Goal: Information Seeking & Learning: Learn about a topic

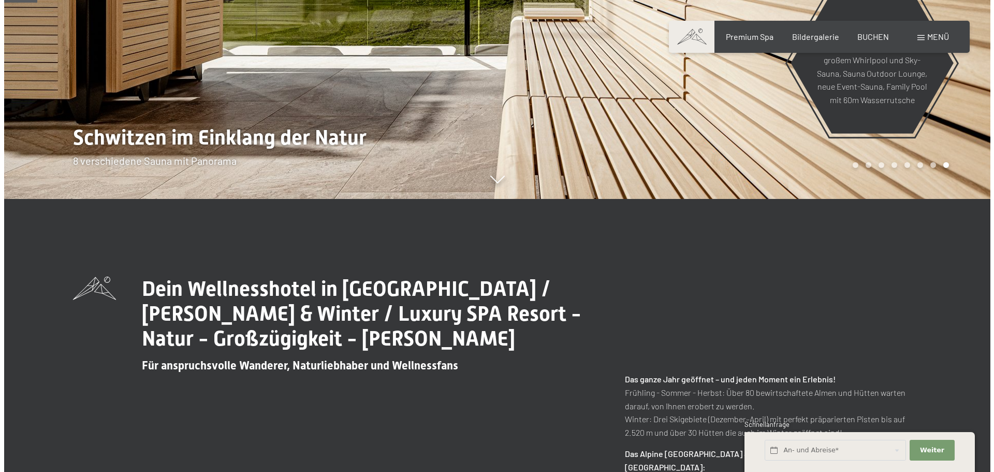
scroll to position [414, 0]
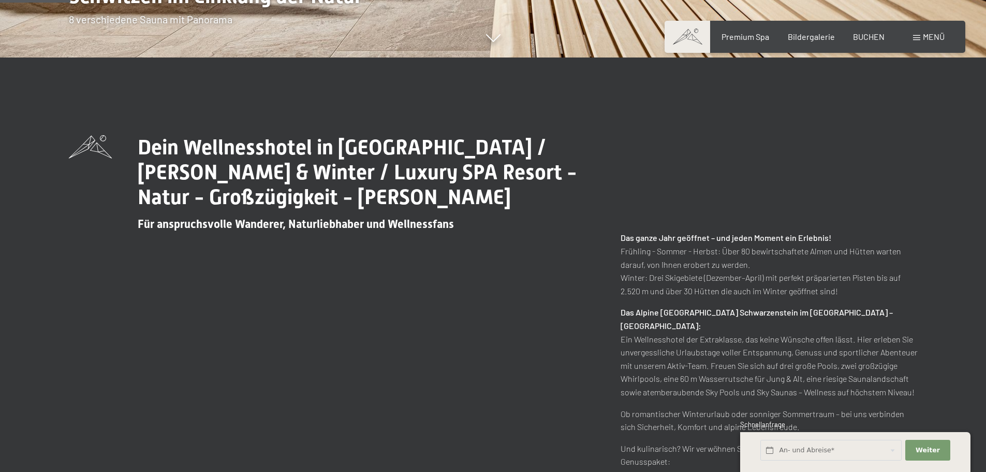
drag, startPoint x: 580, startPoint y: 197, endPoint x: 927, endPoint y: 36, distance: 382.6
click at [927, 36] on span "Menü" at bounding box center [934, 37] width 22 height 10
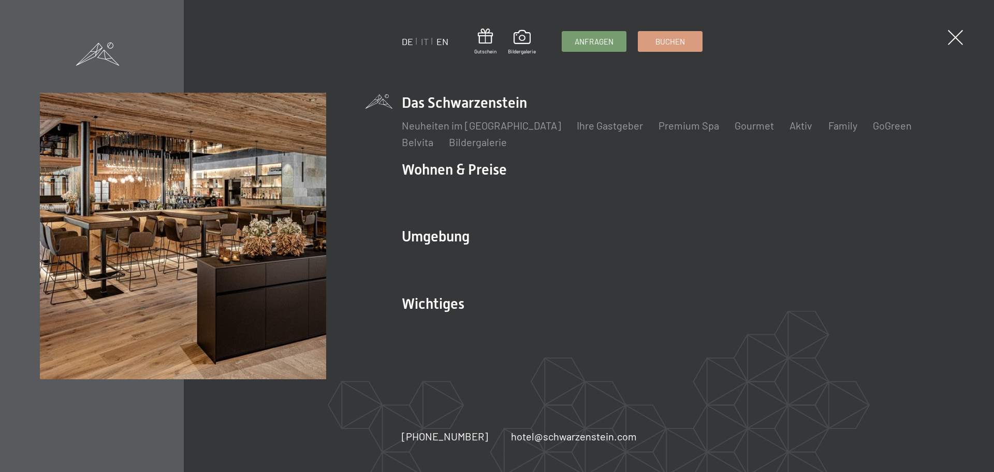
click at [443, 43] on link "EN" at bounding box center [442, 41] width 12 height 11
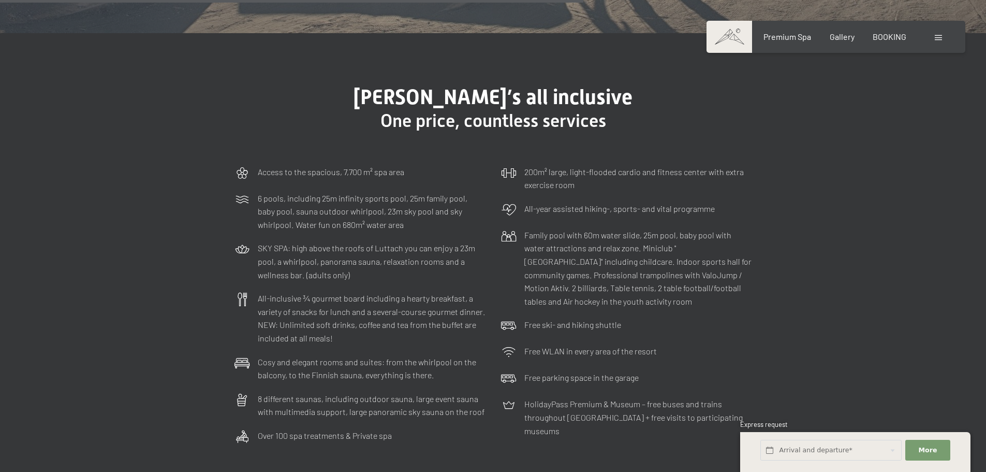
scroll to position [3109, 0]
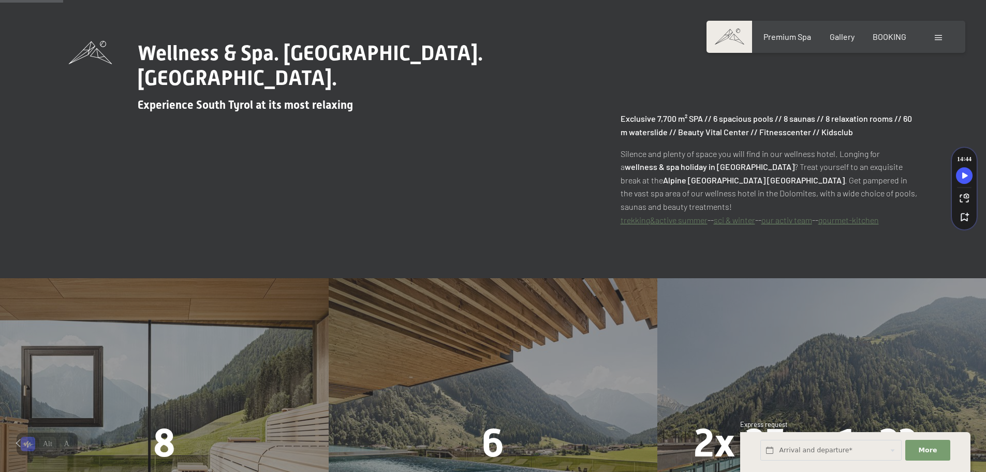
scroll to position [776, 0]
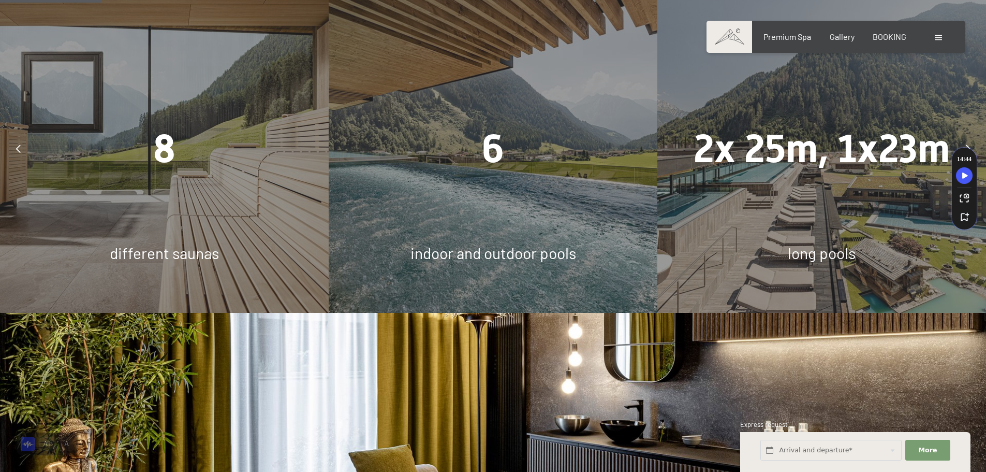
click at [226, 126] on div "8" at bounding box center [164, 148] width 329 height 55
click at [164, 237] on div "8 different saunas" at bounding box center [164, 148] width 329 height 329
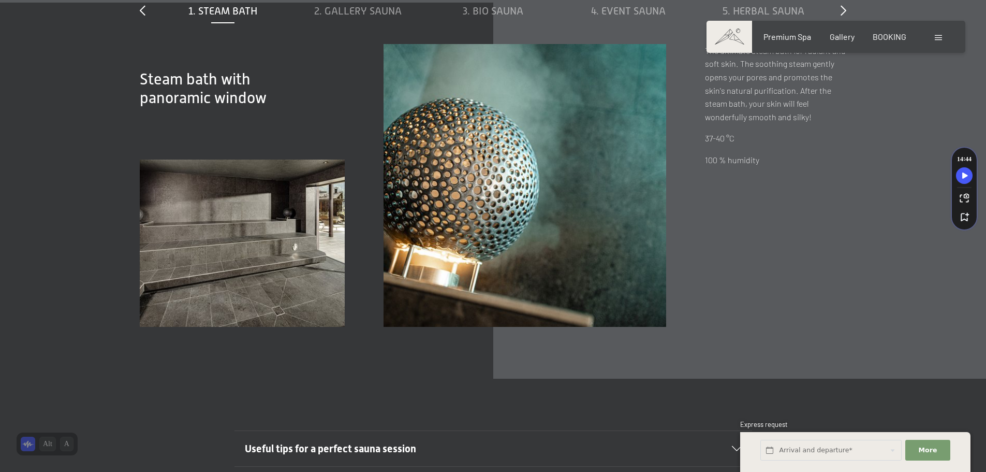
scroll to position [3812, 0]
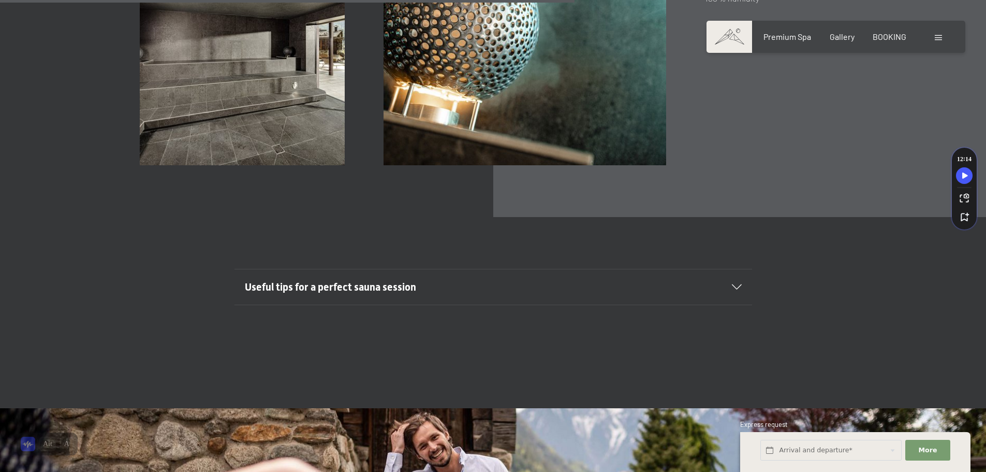
click at [450, 280] on h2 "Useful tips for a perfect sauna session" at bounding box center [468, 287] width 447 height 14
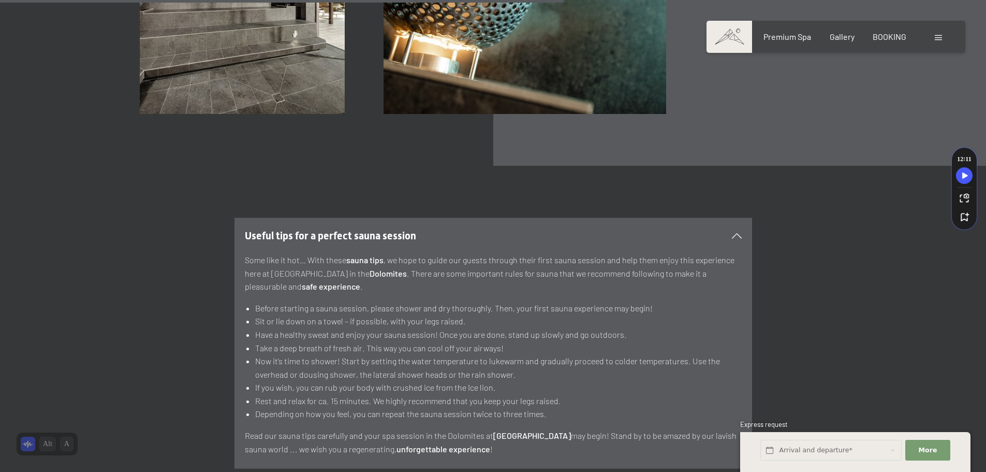
scroll to position [3864, 0]
drag, startPoint x: 368, startPoint y: 222, endPoint x: 474, endPoint y: 221, distance: 106.1
click at [474, 253] on p "Some like it hot… With these sauna tips , we hope to guide our guests through t…" at bounding box center [493, 273] width 497 height 40
click at [479, 253] on p "Some like it hot… With these sauna tips , we hope to guide our guests through t…" at bounding box center [493, 273] width 497 height 40
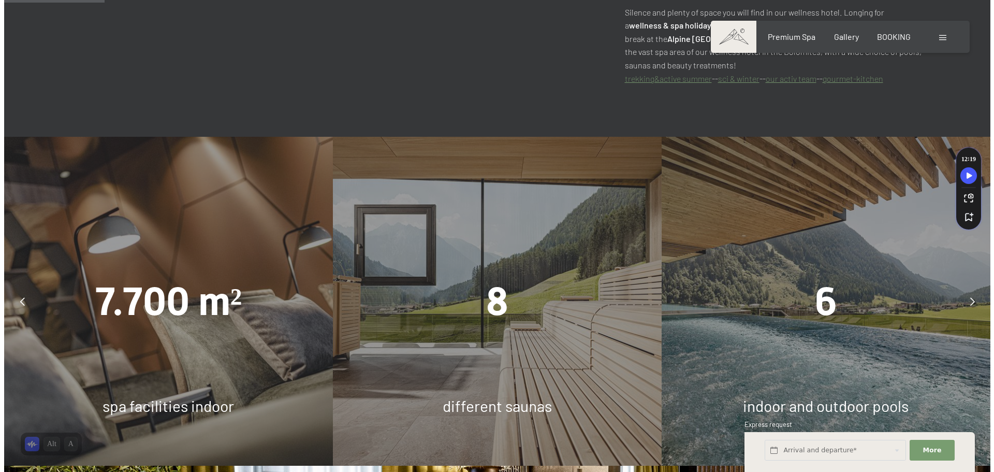
scroll to position [0, 0]
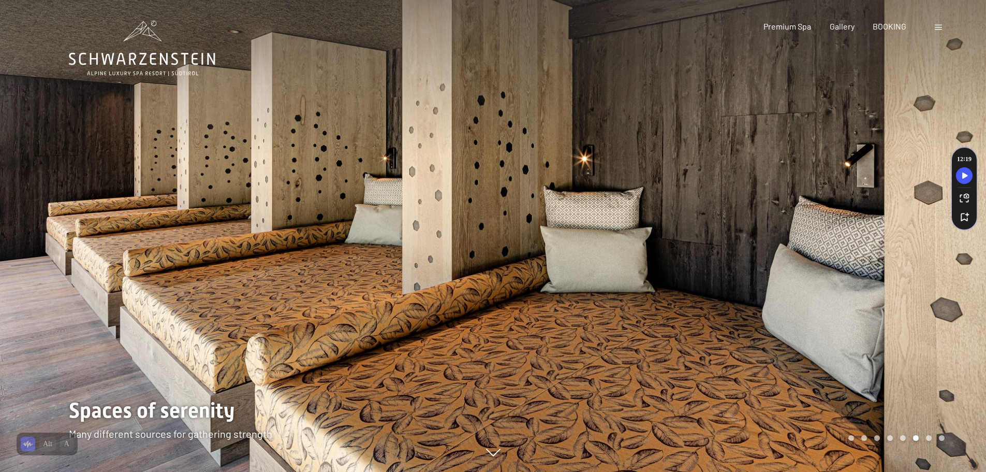
click at [940, 27] on div "Booking Enquiries Premium Spa Gallery BOOKING DE IT EN Vouchers Gallery Enquiri…" at bounding box center [835, 26] width 217 height 11
click at [940, 27] on span at bounding box center [938, 27] width 7 height 5
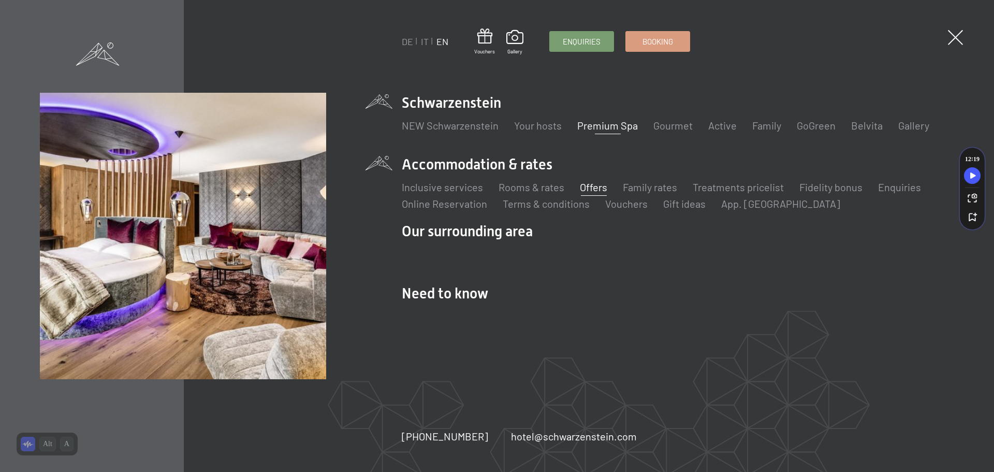
drag, startPoint x: 552, startPoint y: 204, endPoint x: 593, endPoint y: 185, distance: 44.9
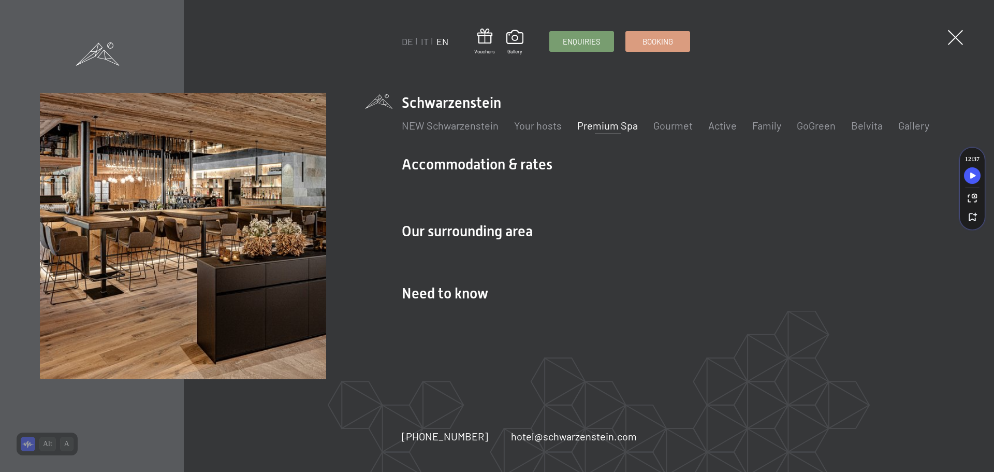
click at [626, 127] on link "Premium Spa" at bounding box center [607, 125] width 61 height 12
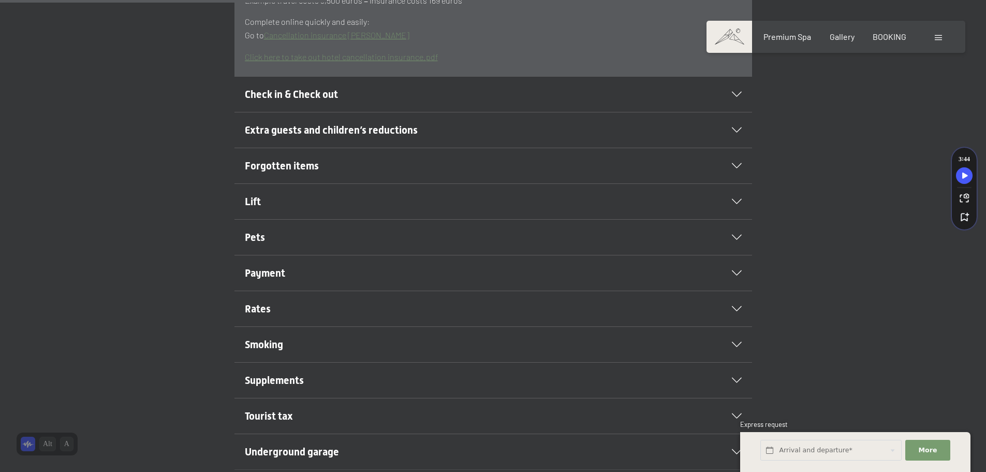
scroll to position [466, 0]
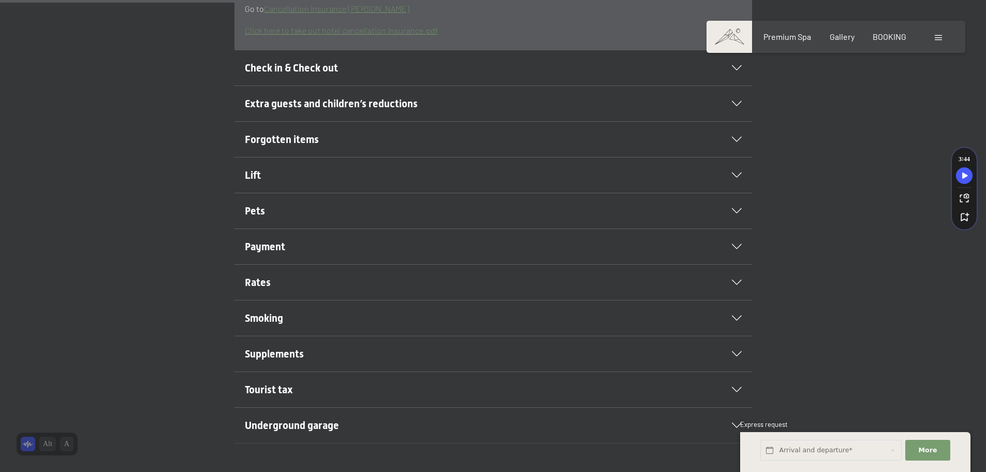
click at [370, 311] on h2 "Smoking" at bounding box center [468, 318] width 447 height 14
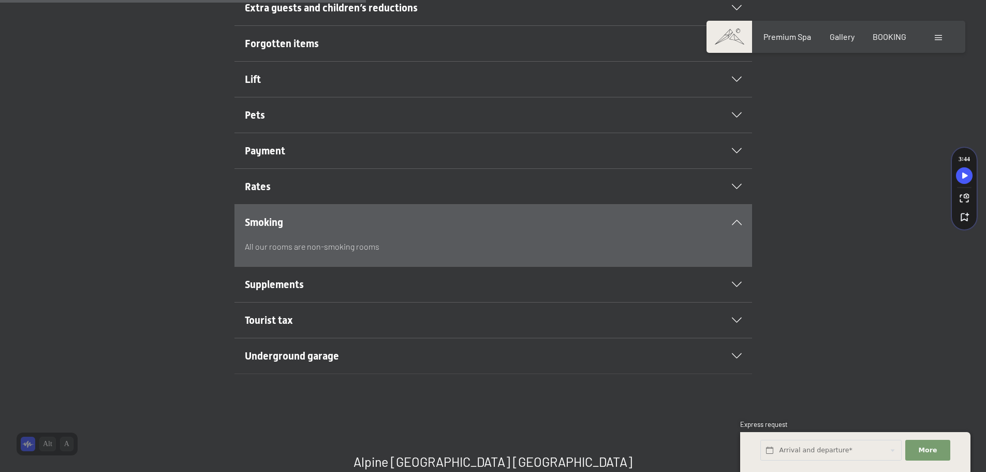
click at [518, 217] on div "Smoking" at bounding box center [493, 221] width 497 height 35
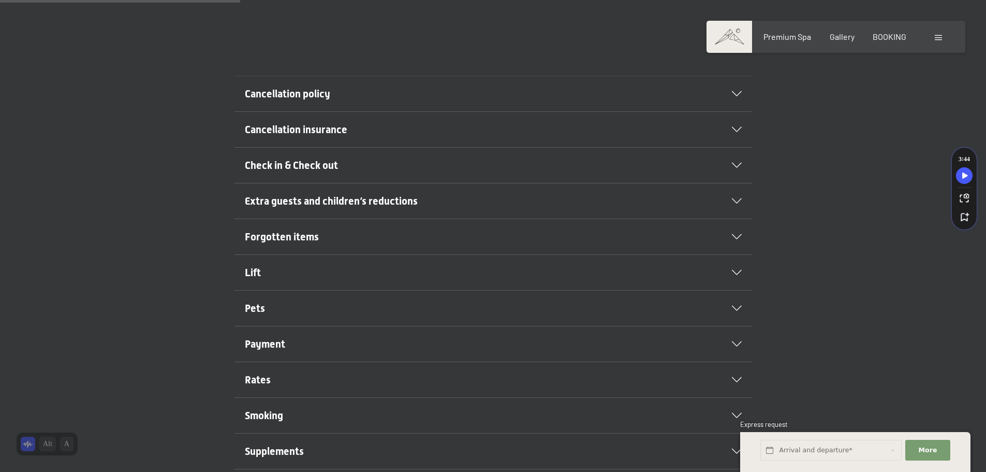
scroll to position [259, 0]
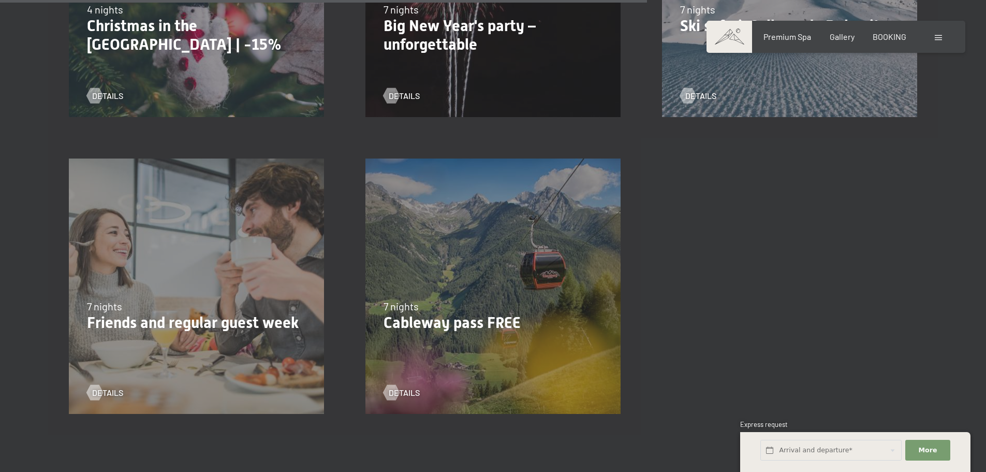
scroll to position [1398, 0]
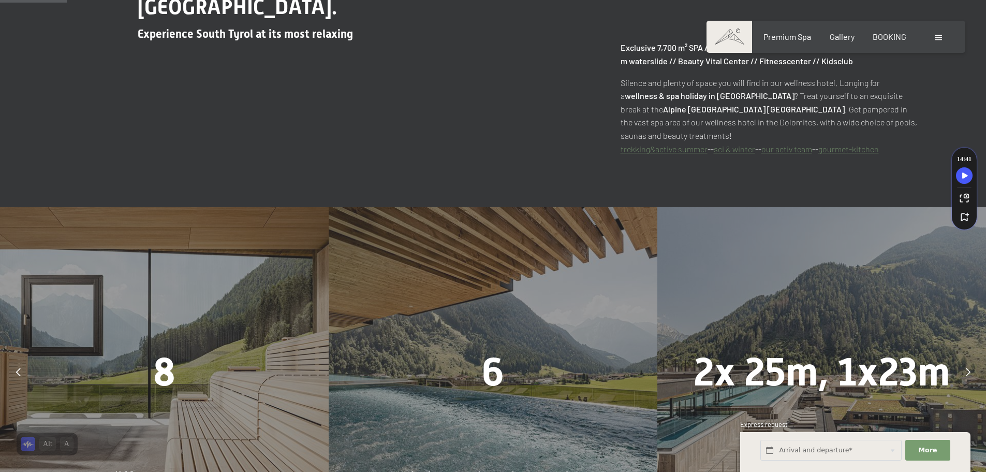
scroll to position [673, 0]
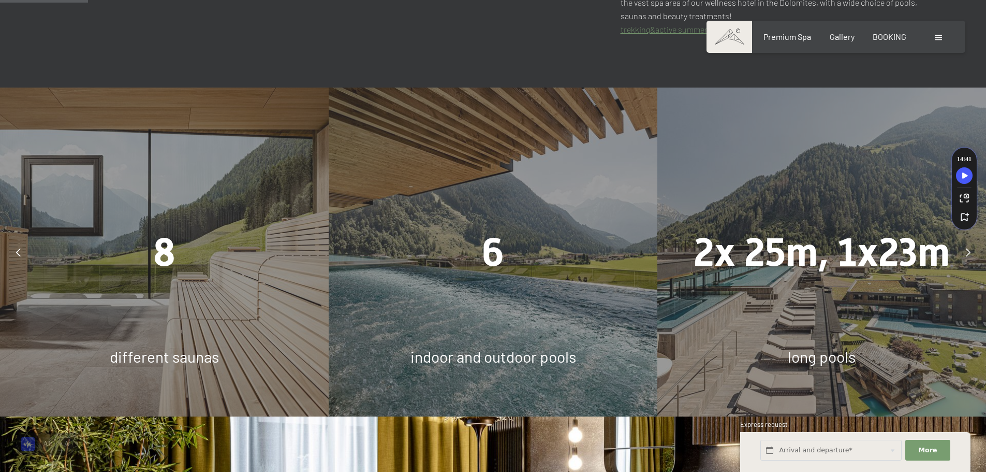
click at [479, 347] on span "indoor and outdoor pools" at bounding box center [493, 356] width 166 height 19
click at [210, 295] on div "8 different saunas" at bounding box center [164, 251] width 329 height 329
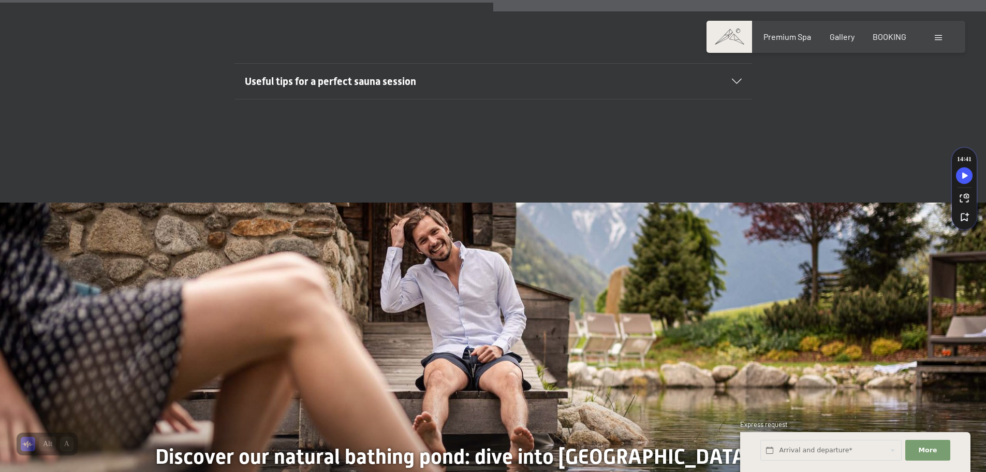
scroll to position [3809, 0]
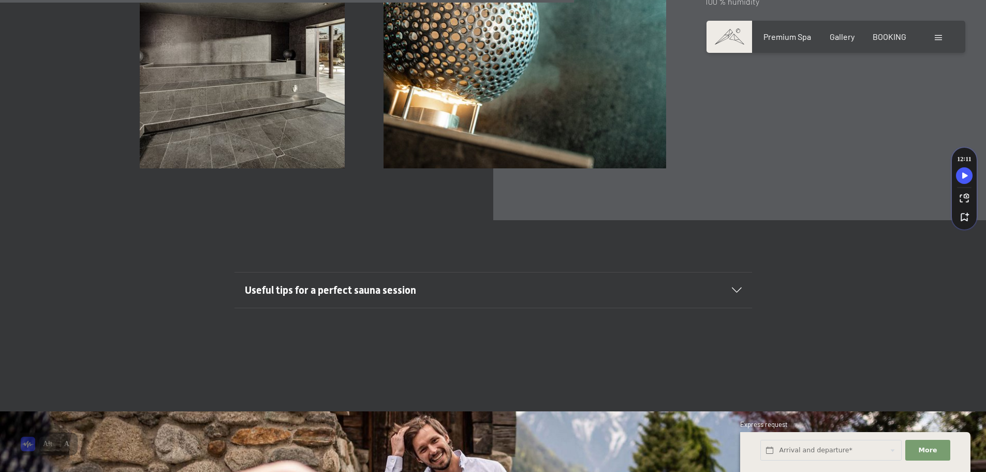
click at [666, 283] on h2 "Useful tips for a perfect sauna session" at bounding box center [468, 290] width 447 height 14
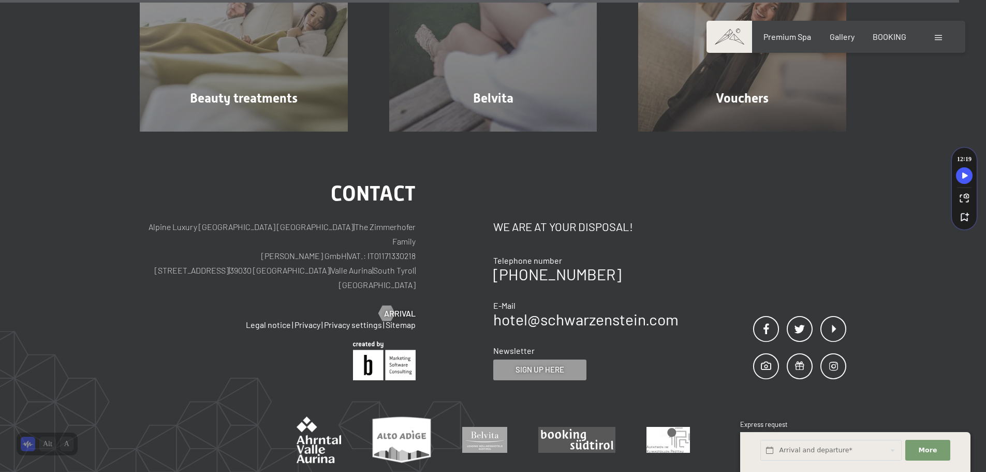
scroll to position [6790, 0]
